Goal: Task Accomplishment & Management: Complete application form

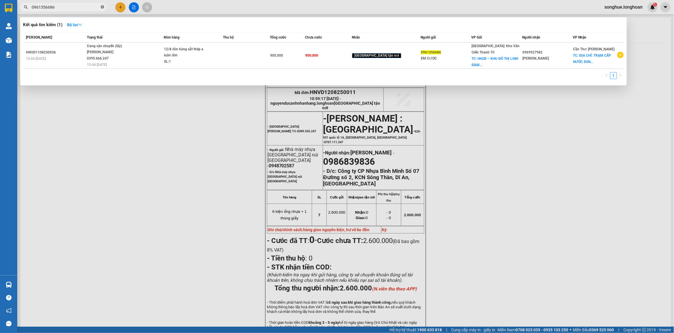
click at [104, 9] on icon "close-circle" at bounding box center [102, 6] width 3 height 3
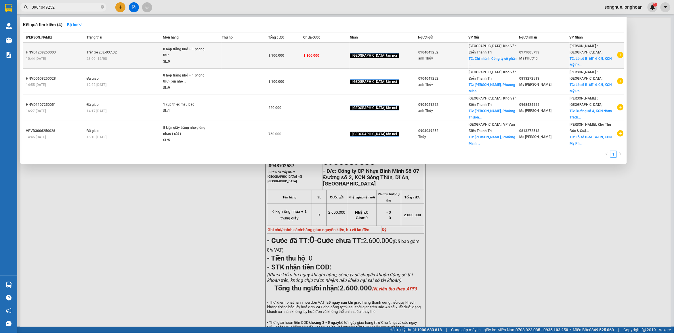
type input "0904049252"
click at [183, 51] on div "8 hộp trắng nhỏ + 1 phong thư" at bounding box center [184, 52] width 43 height 12
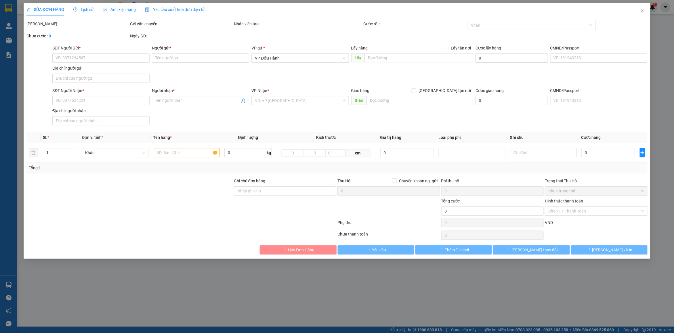
type input "0904049252"
type input "anh Thủy"
checkbox input "true"
type input "Chi nhánh Công ty cổ phần Tập đoàn khoáng sản và Thương mại VQB tại [GEOGRAPHIC…"
type input "0979005793"
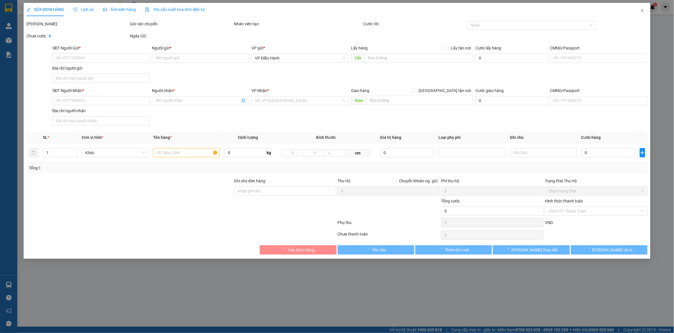
type input "Ms Phượng"
checkbox input "true"
type input "Lô số B-6E14-CN, [GEOGRAPHIC_DATA], [GEOGRAPHIC_DATA], [GEOGRAPHIC_DATA], tỉnh …"
type input "có vat"
type input "1.100.000"
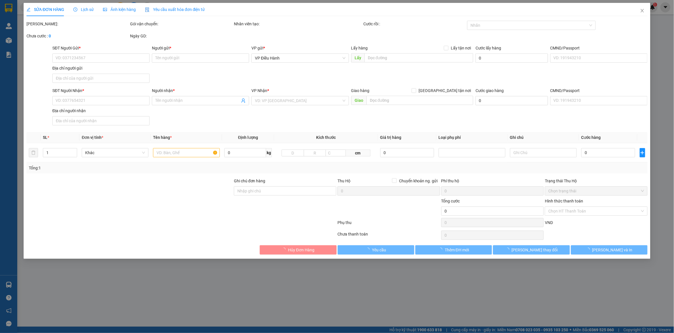
type input "1.100.000"
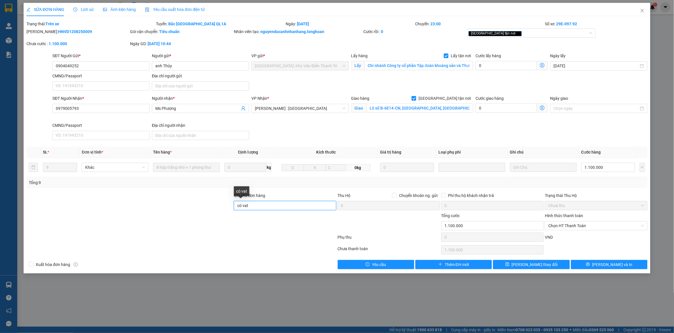
click at [266, 206] on input "có vat" at bounding box center [285, 205] width 102 height 9
click at [545, 33] on div "[GEOGRAPHIC_DATA] tận nơi" at bounding box center [529, 33] width 120 height 7
type input "có vat ,ĐÃ TT CƯỚC"
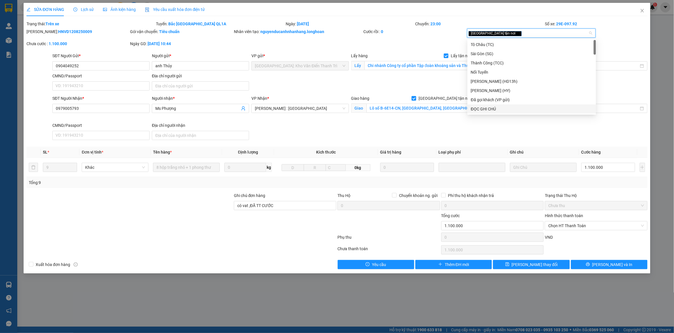
click at [515, 111] on div "ĐỌC GHI CHÚ" at bounding box center [532, 109] width 122 height 6
click at [610, 228] on span "Chọn HT Thanh Toán" at bounding box center [596, 226] width 96 height 9
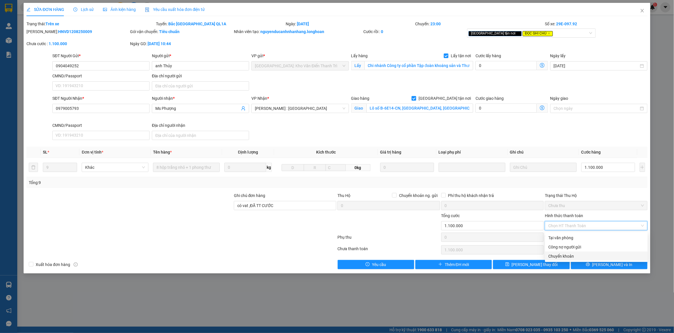
click at [599, 257] on div "Chuyển khoản" at bounding box center [597, 256] width 96 height 6
type input "0"
click at [610, 267] on span "[PERSON_NAME] và In" at bounding box center [612, 265] width 40 height 6
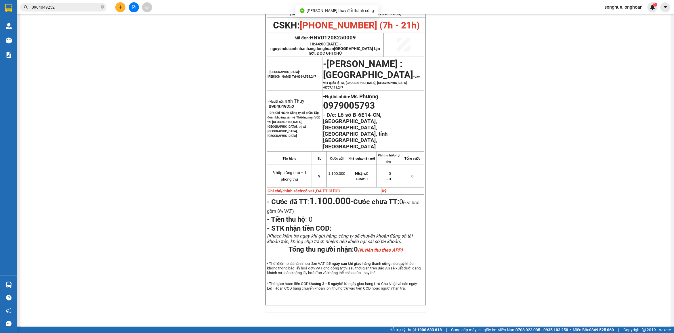
scroll to position [19, 0]
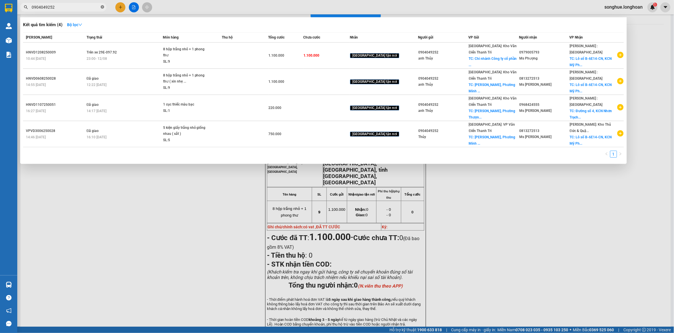
click at [104, 6] on icon "close-circle" at bounding box center [102, 6] width 3 height 3
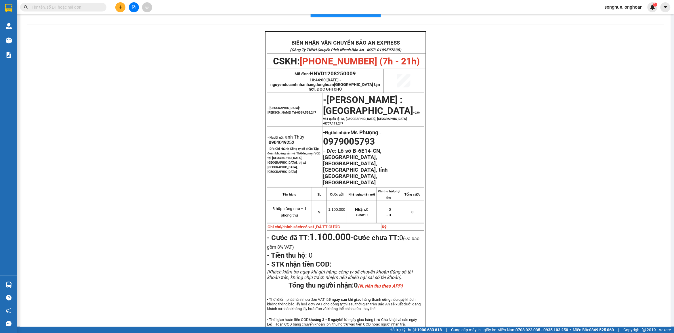
paste input "0909961159"
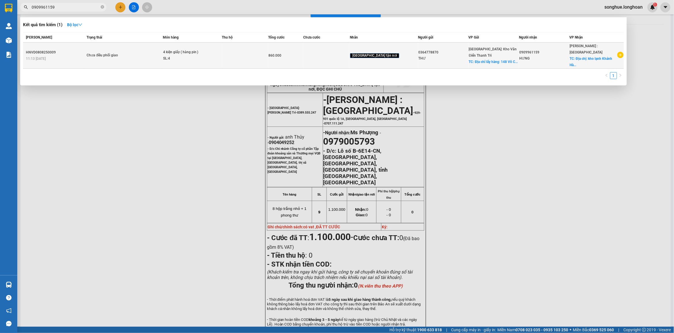
type input "0909961159"
click at [126, 48] on td "Chưa điều phối giao" at bounding box center [124, 56] width 78 height 26
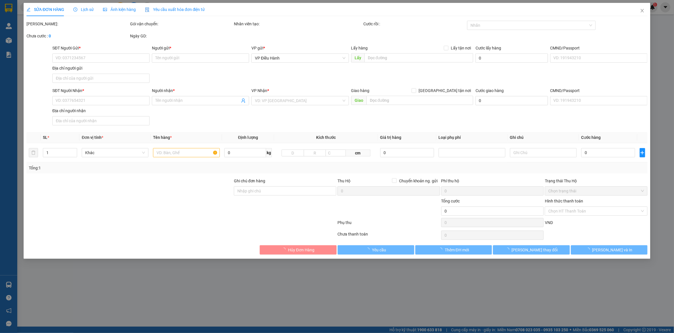
type input "0364778870"
type input "THƯ"
checkbox input "true"
type input "Địa chỉ lấy hàng: 148 Võ Chí Công- [GEOGRAPHIC_DATA]"
type input "100.000"
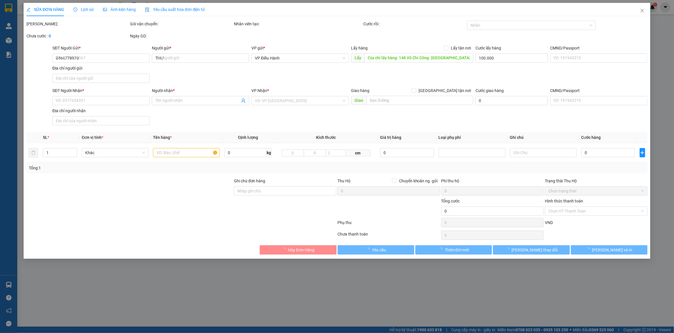
type input "0909961159"
type input "HƯNG"
checkbox input "true"
type input "Địa chị: kho lạnh Khánh Hà, số 8 gò ô môi [GEOGRAPHIC_DATA], [GEOGRAPHIC_DATA]"
type input "hàng giao nguyên kiện, hư vỡ ko đền"
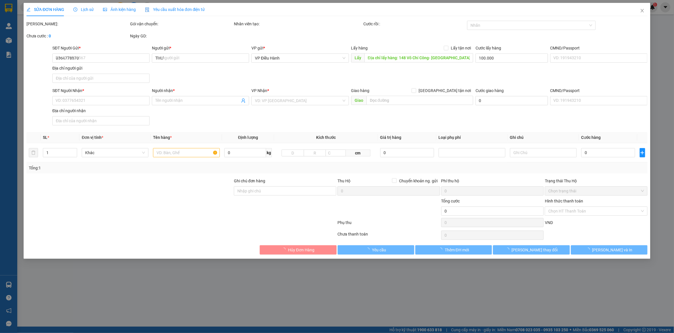
type input "860.000"
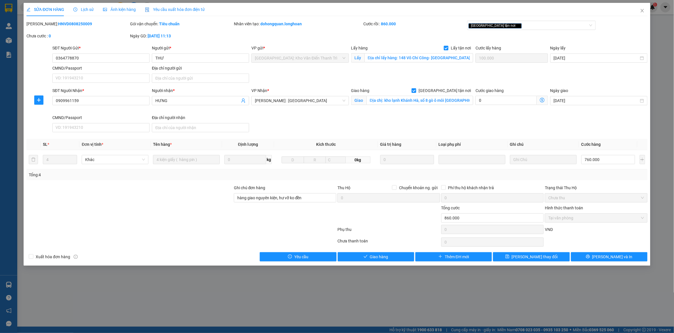
click at [89, 9] on span "Lịch sử" at bounding box center [83, 9] width 20 height 5
